Goal: Task Accomplishment & Management: Complete application form

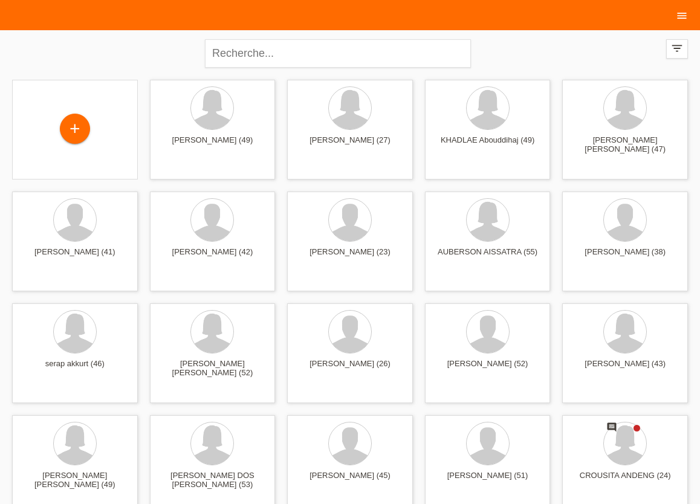
click at [678, 13] on icon "menu" at bounding box center [681, 16] width 12 height 12
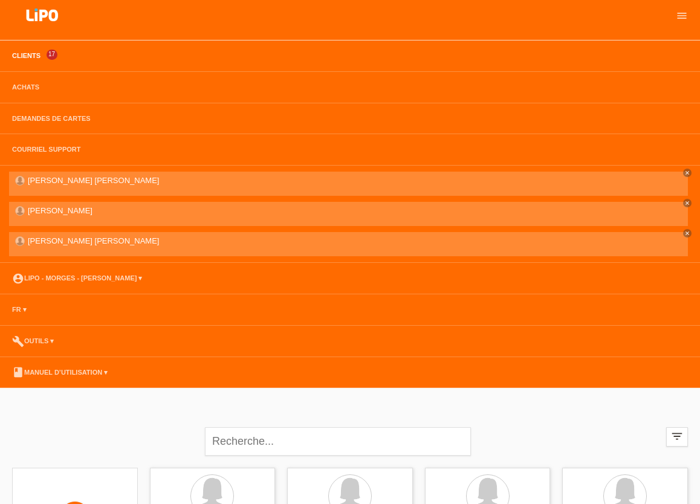
click at [27, 57] on link "Clients" at bounding box center [26, 55] width 40 height 7
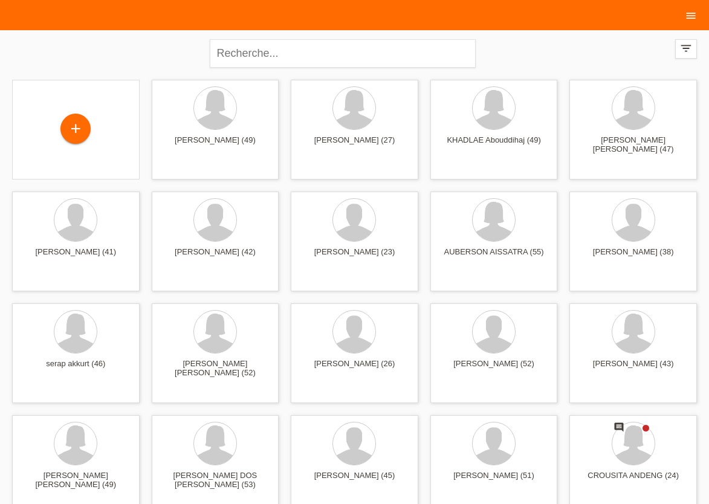
click at [688, 18] on link "menu" at bounding box center [690, 14] width 24 height 7
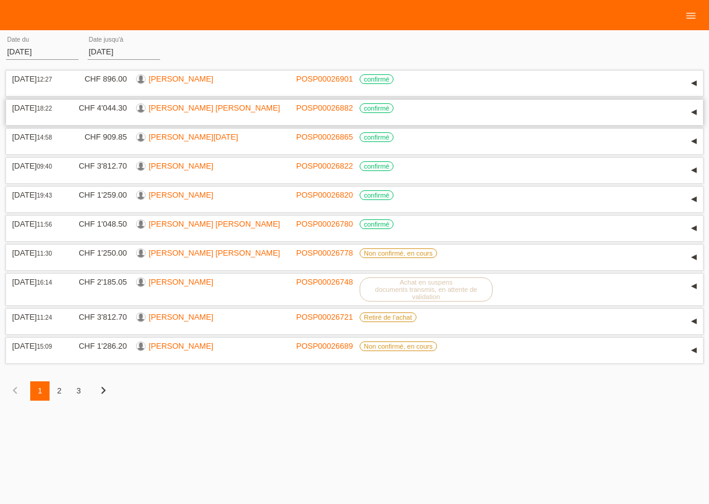
click at [190, 112] on link "[PERSON_NAME] [PERSON_NAME]" at bounding box center [214, 107] width 131 height 9
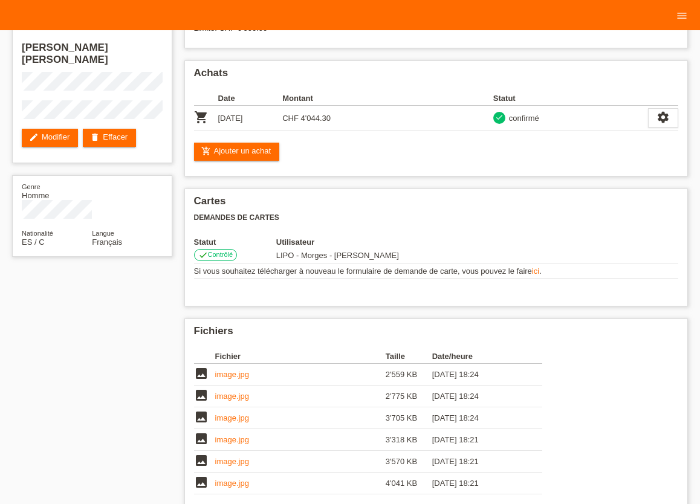
scroll to position [66, 0]
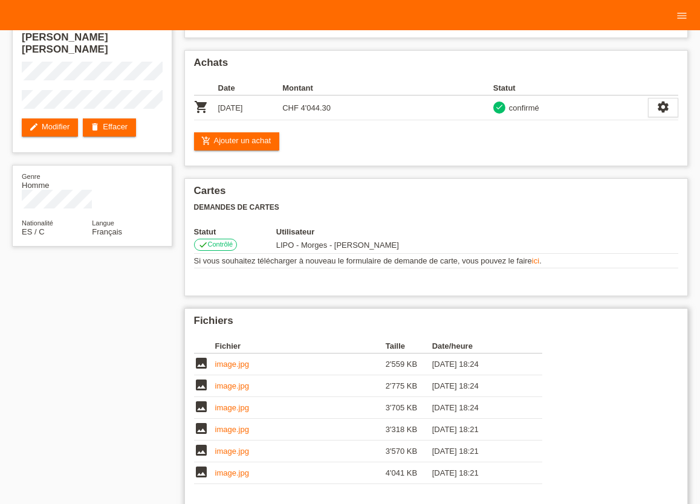
click at [233, 367] on link "image.jpg" at bounding box center [232, 363] width 34 height 9
click at [220, 387] on link "image.jpg" at bounding box center [232, 385] width 34 height 9
click at [235, 144] on link "add_shopping_cart Ajouter un achat" at bounding box center [237, 141] width 86 height 18
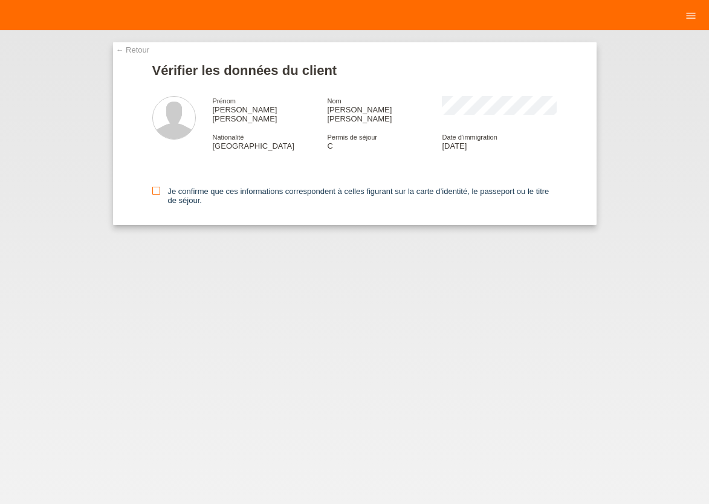
click at [156, 187] on icon at bounding box center [156, 191] width 8 height 8
click at [156, 187] on input "Je confirme que ces informations correspondent à celles figurant sur la carte d…" at bounding box center [156, 191] width 8 height 8
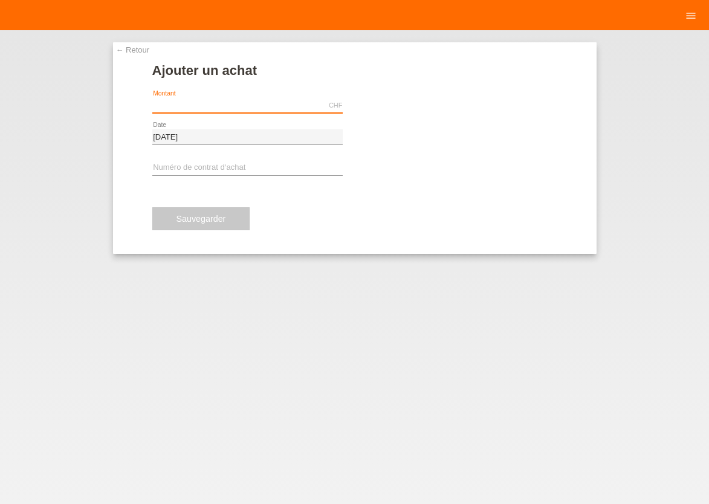
click at [202, 107] on input "text" at bounding box center [247, 105] width 190 height 15
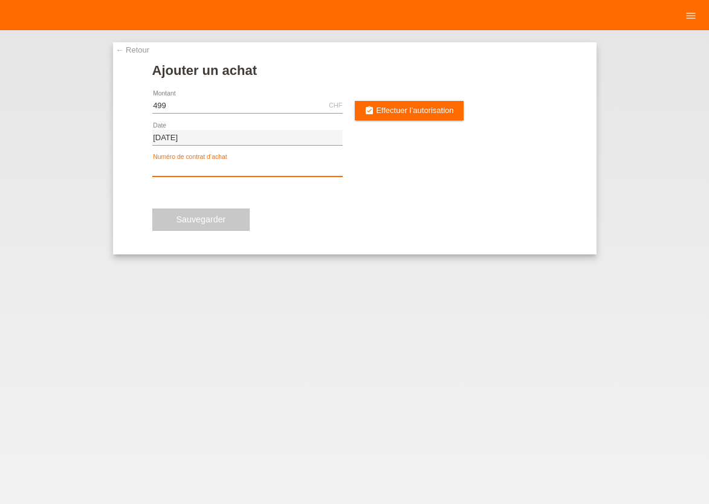
type input "499.00"
click at [202, 170] on input "text" at bounding box center [247, 168] width 190 height 15
type input "x"
type input "XU0DJ8"
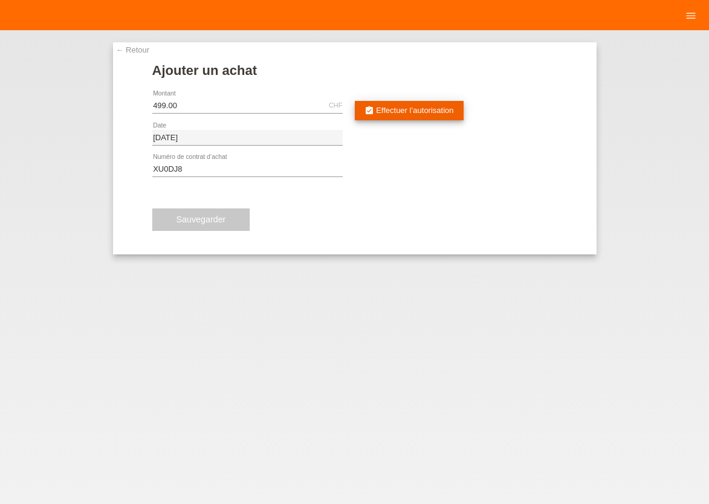
click at [402, 110] on span "Effectuer l’autorisation" at bounding box center [414, 110] width 77 height 9
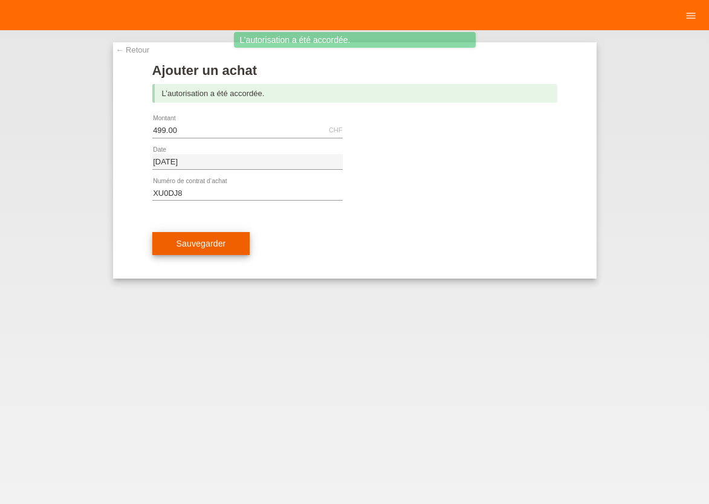
click at [211, 247] on span "Sauvegarder" at bounding box center [201, 244] width 50 height 10
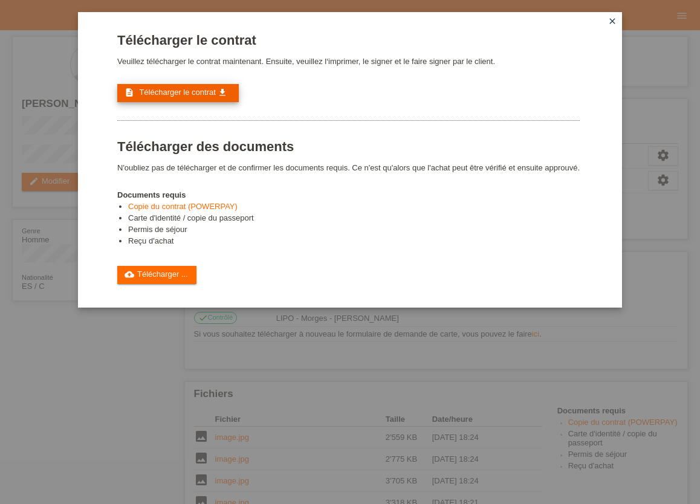
click at [203, 95] on span "Télécharger le contrat" at bounding box center [177, 92] width 76 height 9
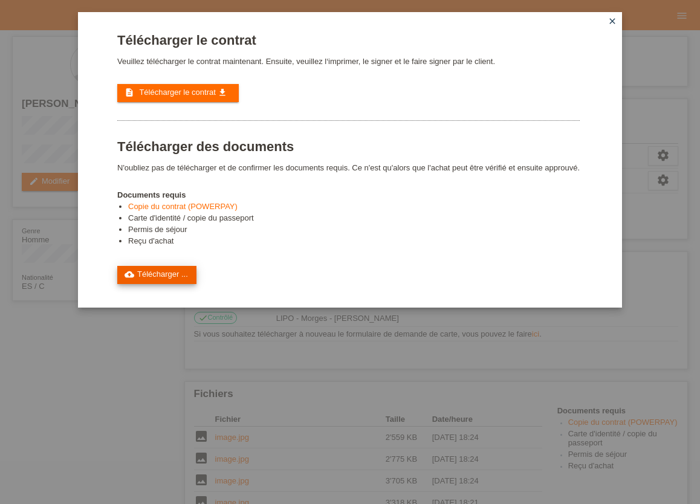
click at [163, 281] on link "cloud_upload Télécharger ..." at bounding box center [156, 275] width 79 height 18
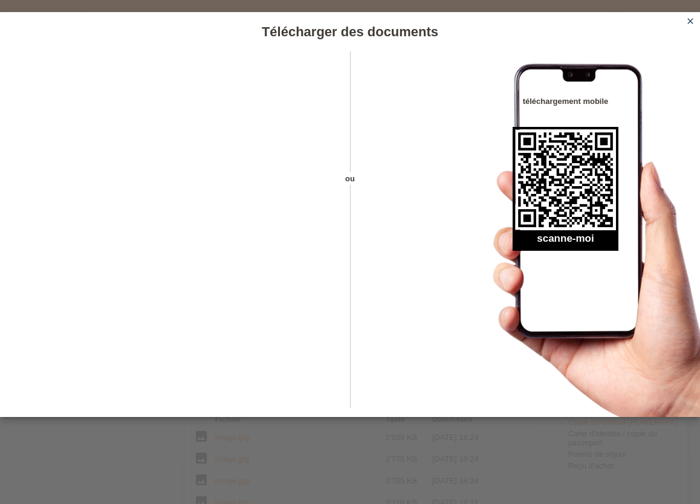
click at [689, 24] on icon "close" at bounding box center [690, 21] width 10 height 10
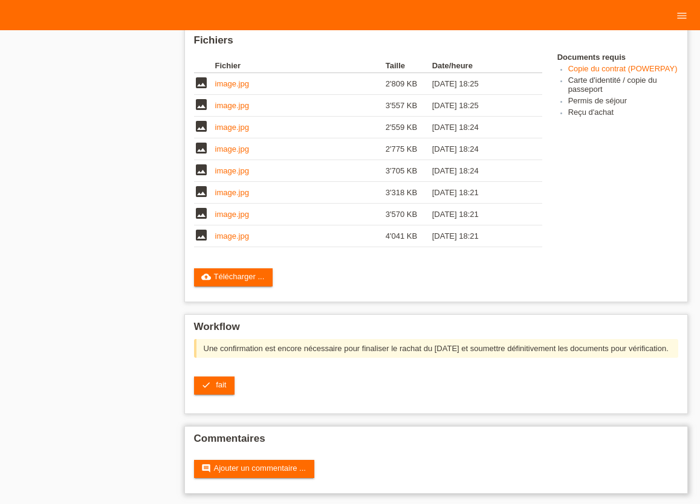
scroll to position [370, 0]
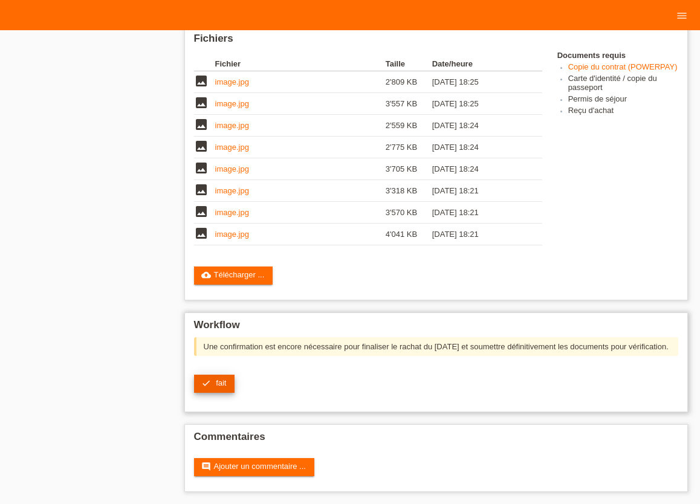
click at [212, 375] on link "check fait" at bounding box center [214, 384] width 41 height 18
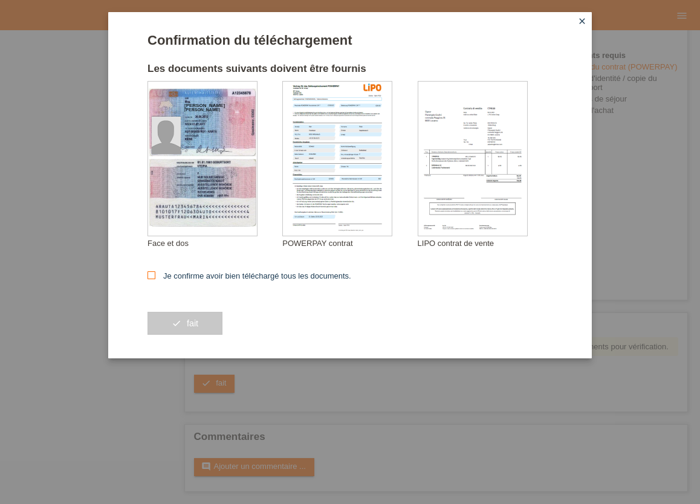
click at [149, 276] on icon at bounding box center [151, 275] width 8 height 8
click at [149, 276] on input "Je confirme avoir bien téléchargé tous les documents." at bounding box center [151, 275] width 8 height 8
checkbox input "true"
click at [204, 328] on button "check fait" at bounding box center [184, 323] width 75 height 23
